Goal: Task Accomplishment & Management: Manage account settings

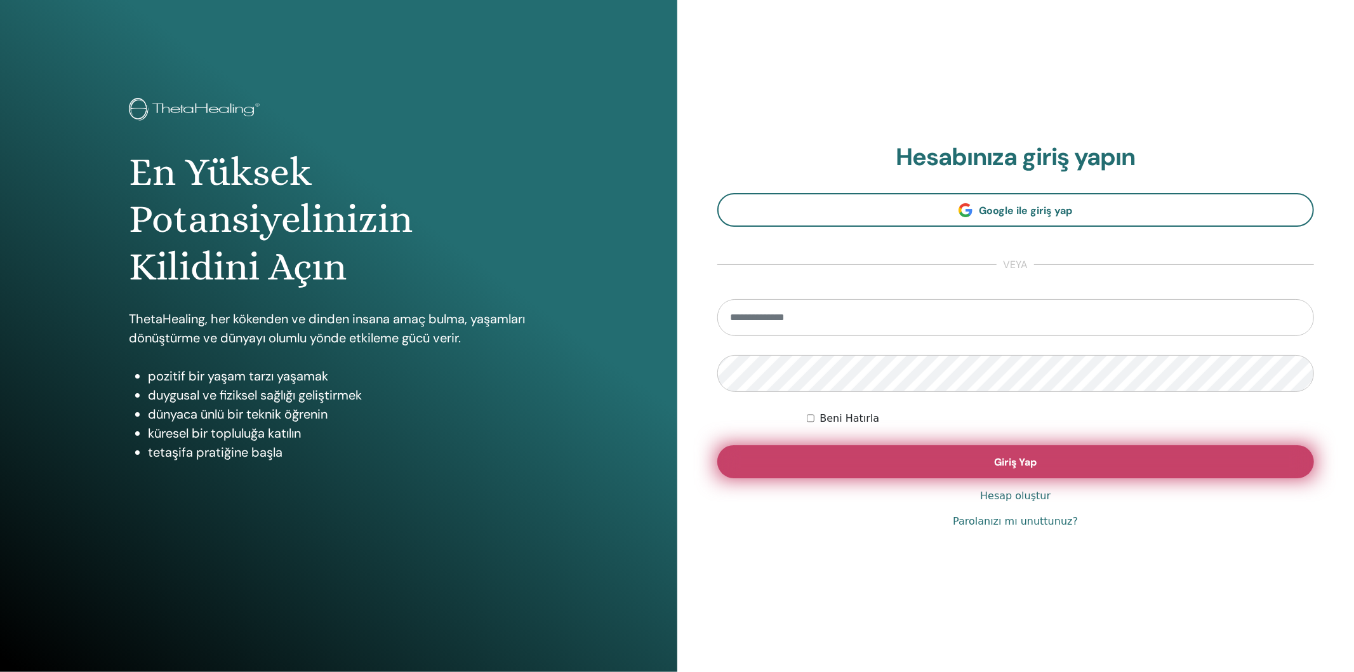
type input "**********"
click at [893, 463] on button "Giriş Yap" at bounding box center [1015, 461] width 597 height 33
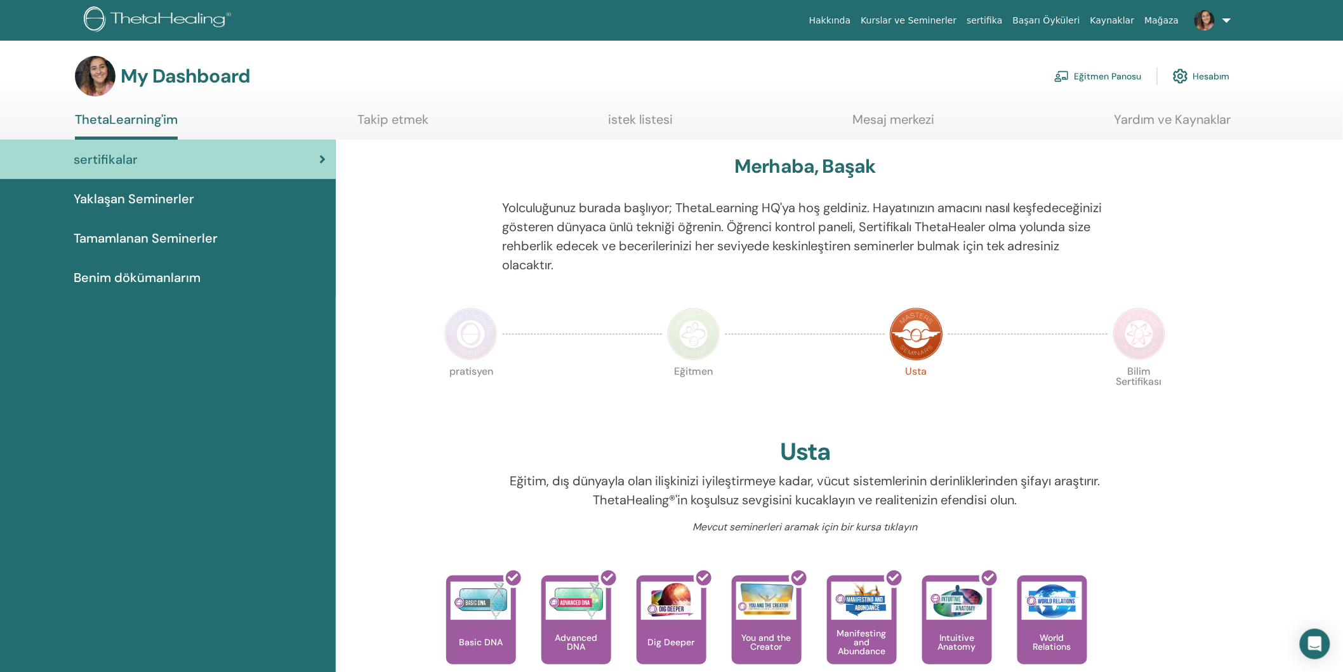
click at [1111, 83] on link "Eğitmen Panosu" at bounding box center [1099, 76] width 88 height 28
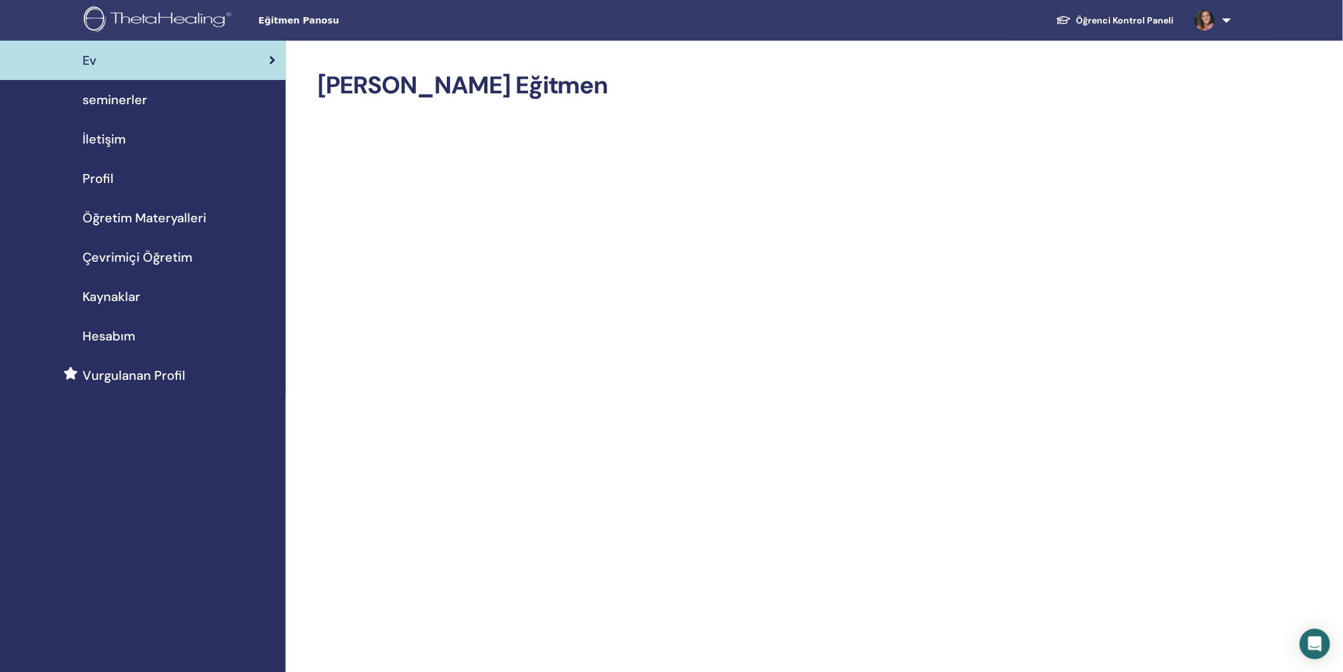
click at [117, 99] on span "seminerler" at bounding box center [115, 99] width 65 height 19
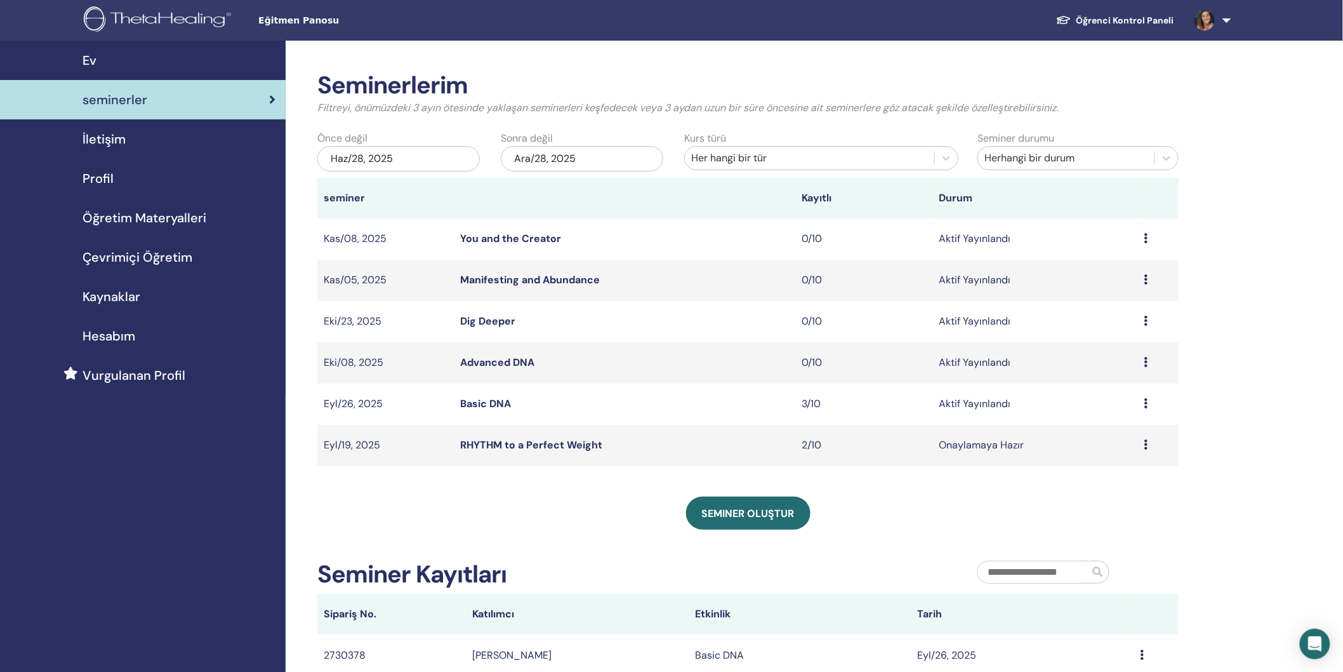
click at [1144, 404] on td "Ön izleme Düzenlemek katılımcılar İptal" at bounding box center [1158, 403] width 41 height 41
click at [1145, 404] on icon at bounding box center [1146, 403] width 4 height 10
click at [1096, 453] on link "katılımcılar" at bounding box center [1095, 452] width 51 height 13
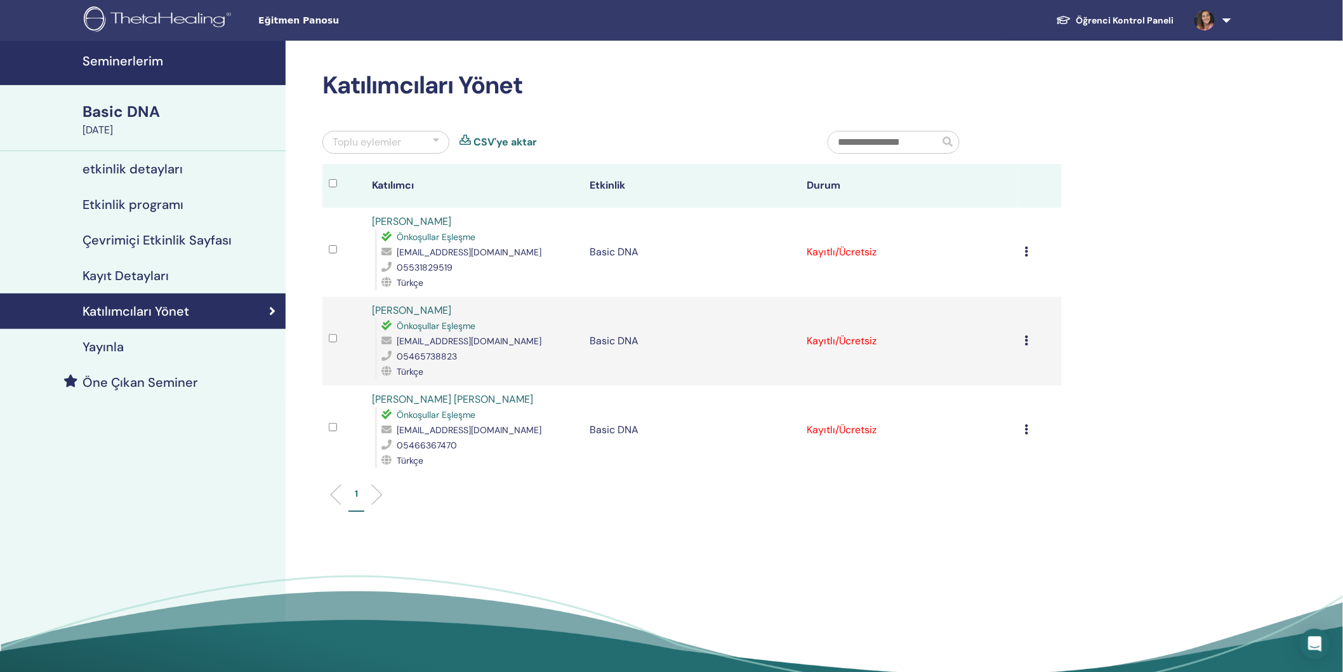
click at [1027, 255] on icon at bounding box center [1027, 251] width 4 height 10
click at [1031, 364] on p "Tamamlayın ve Onaylayın" at bounding box center [1006, 361] width 125 height 15
click at [1026, 340] on icon at bounding box center [1027, 340] width 4 height 10
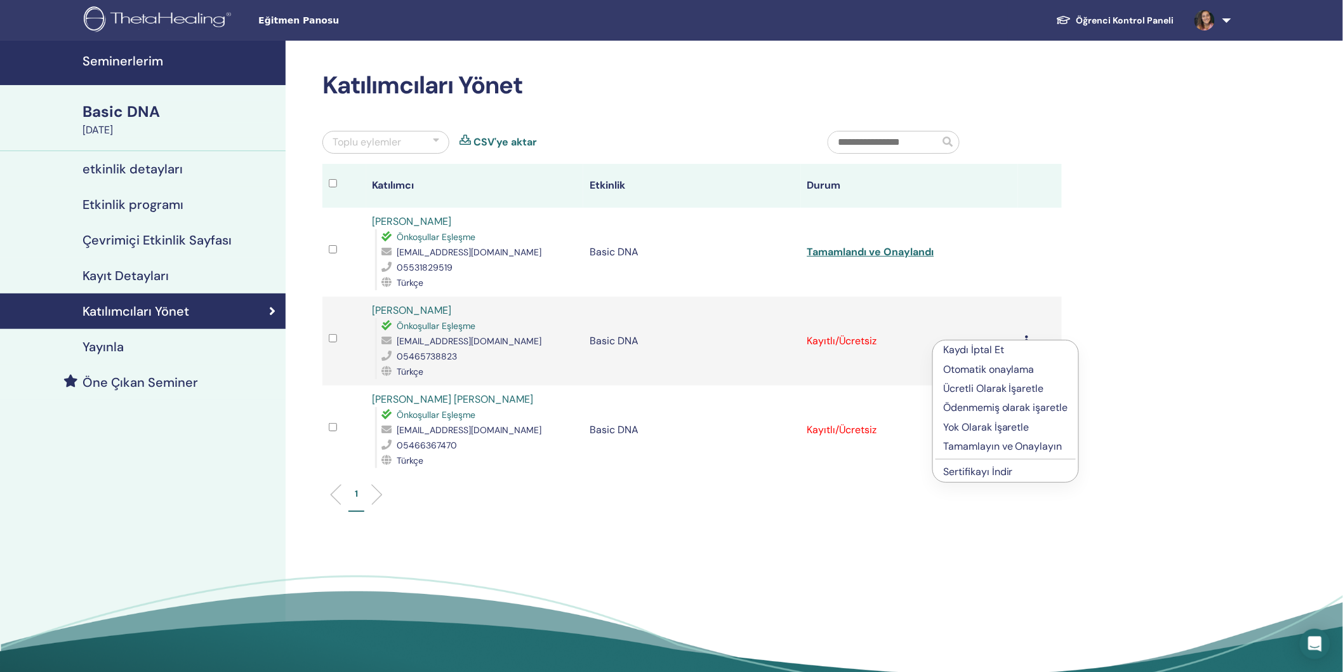
click at [974, 444] on p "Tamamlayın ve Onaylayın" at bounding box center [1005, 446] width 125 height 15
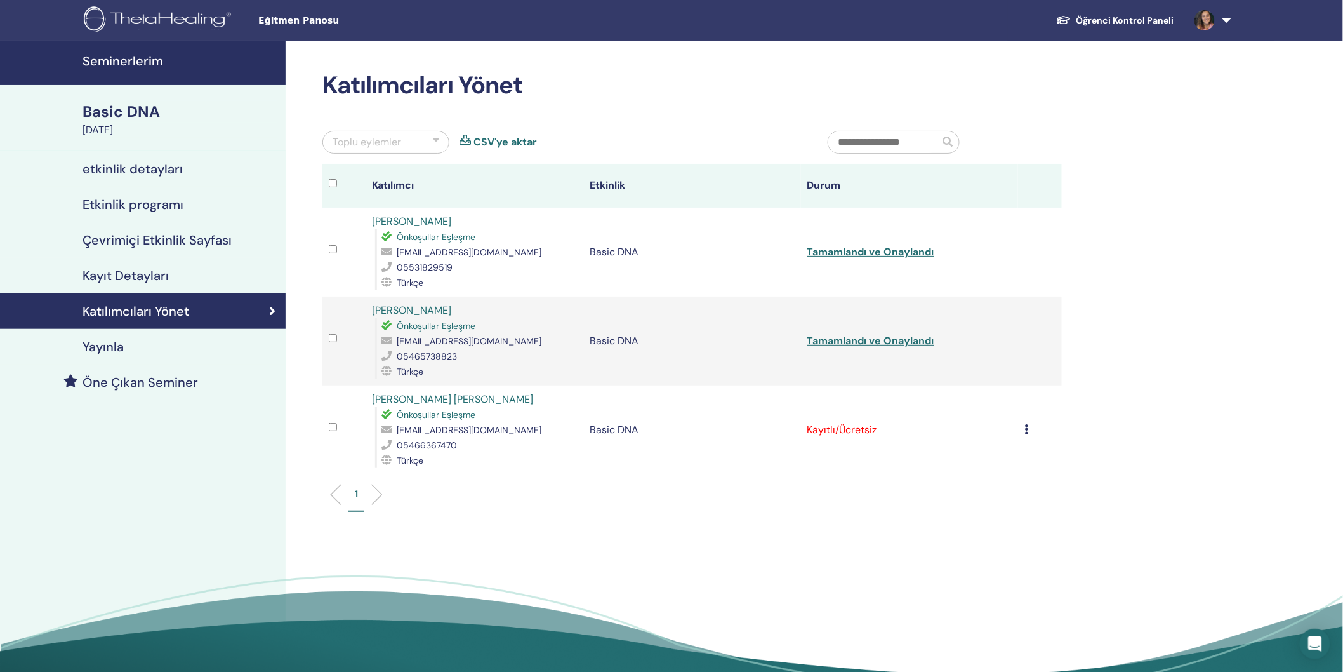
click at [1023, 430] on td "Kaydı İptal Et Otomatik onaylama Ücretli Olarak İşaretle Ödenmemiş olarak işare…" at bounding box center [1040, 429] width 44 height 89
click at [1026, 430] on icon at bounding box center [1027, 429] width 4 height 10
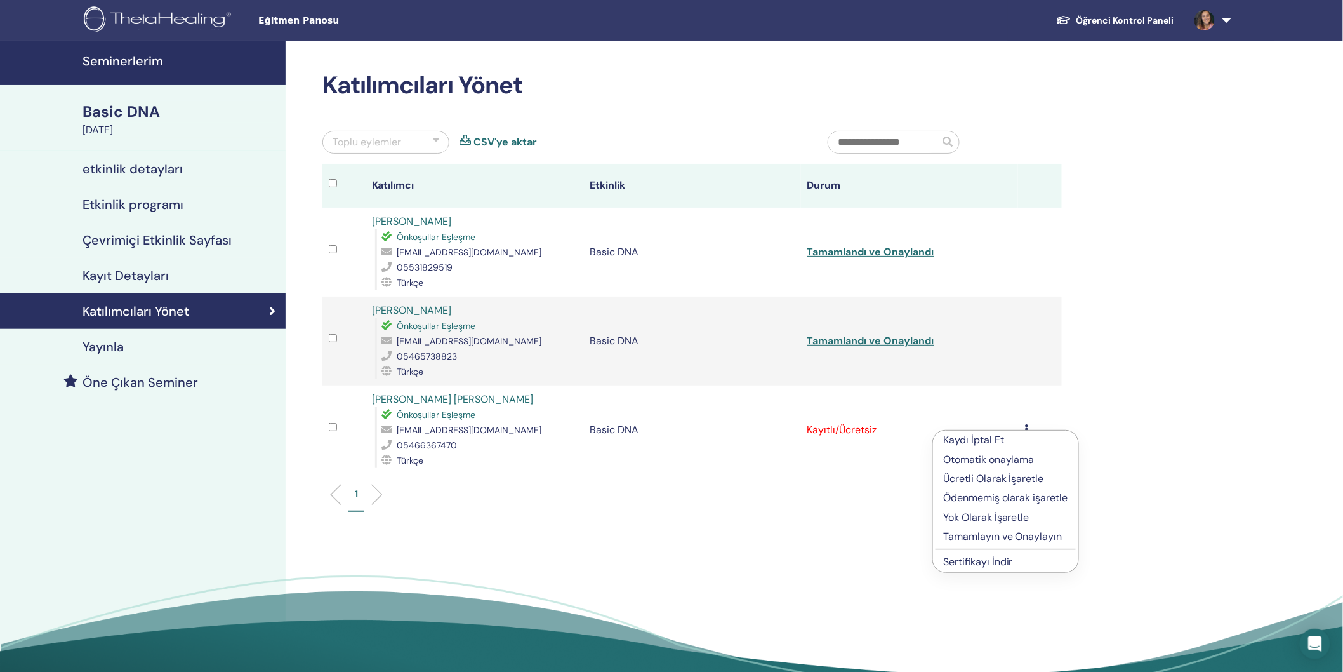
click at [999, 538] on p "Tamamlayın ve Onaylayın" at bounding box center [1005, 536] width 125 height 15
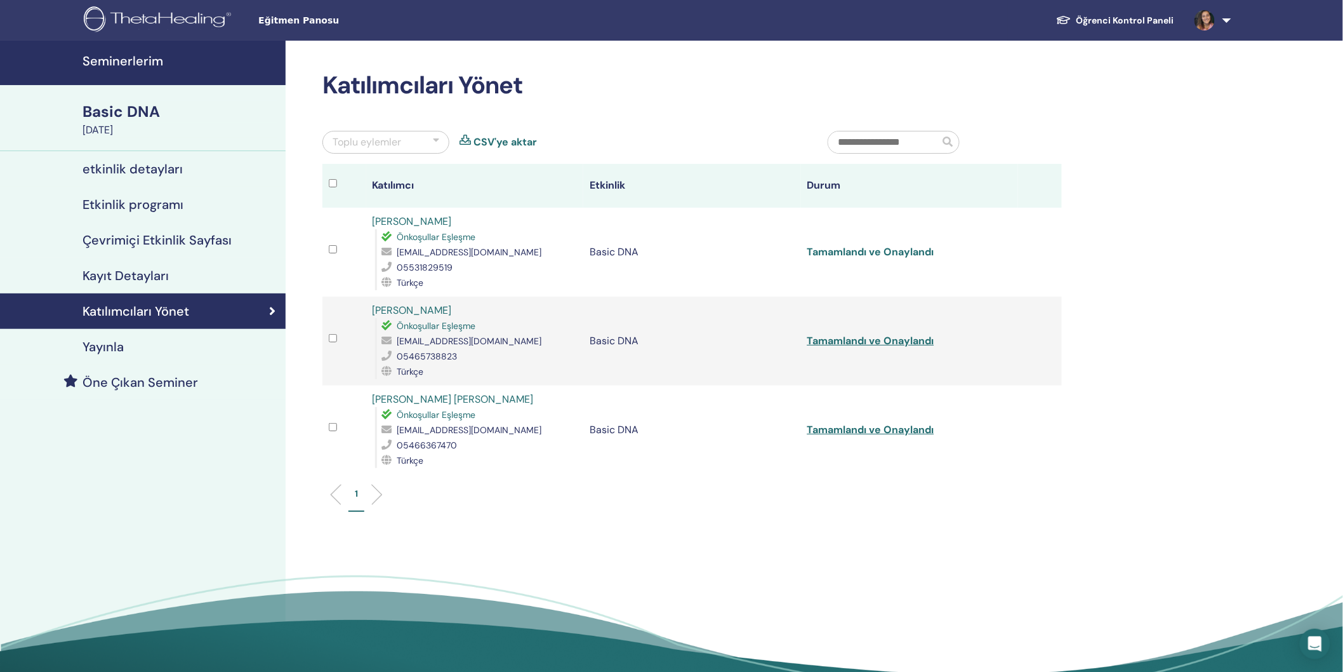
click at [911, 254] on link "Tamamlandı ve Onaylandı" at bounding box center [871, 251] width 127 height 13
click at [832, 341] on link "Tamamlandı ve Onaylandı" at bounding box center [871, 340] width 127 height 13
click at [918, 427] on link "Tamamlandı ve Onaylandı" at bounding box center [871, 429] width 127 height 13
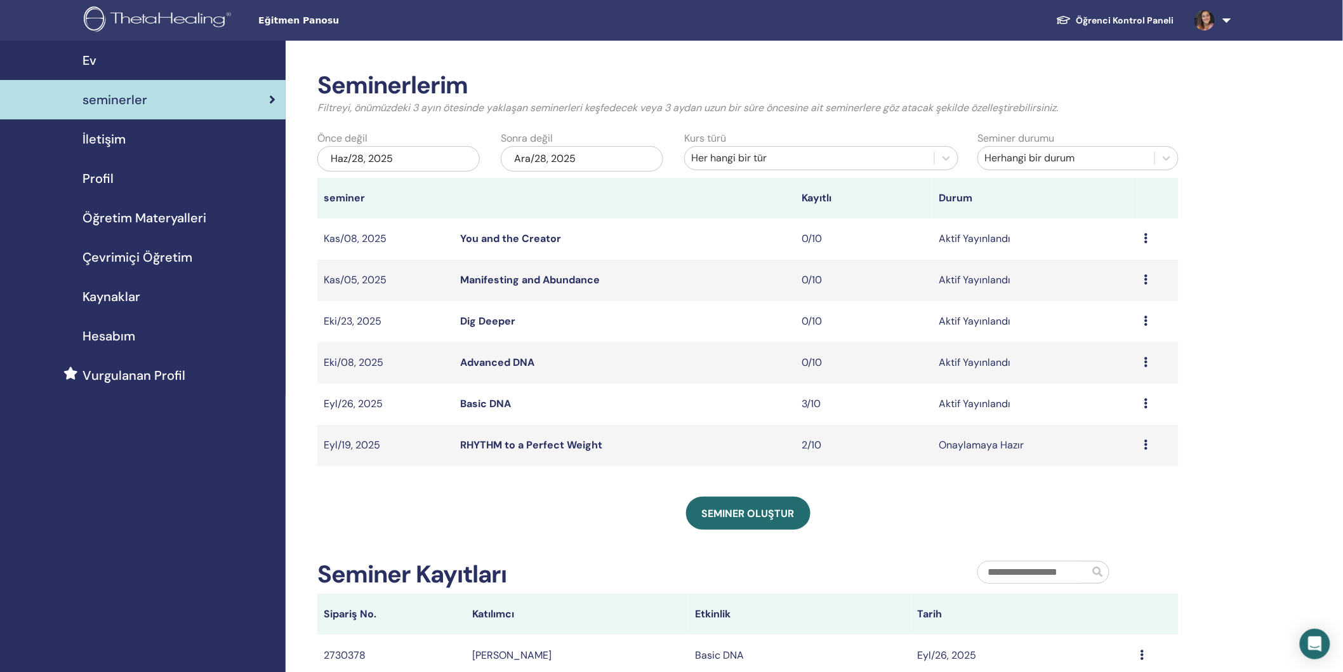
click at [1145, 447] on icon at bounding box center [1146, 444] width 4 height 10
click at [1109, 496] on link "katılımcılar" at bounding box center [1095, 495] width 51 height 13
